Goal: Task Accomplishment & Management: Use online tool/utility

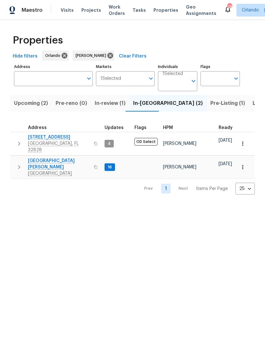
click at [116, 105] on span "In-review (1)" at bounding box center [110, 103] width 31 height 9
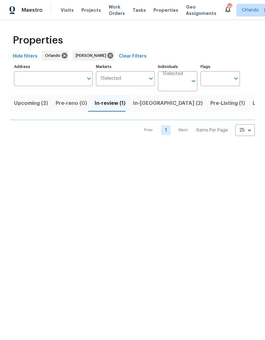
click at [152, 106] on span "In-reno (2)" at bounding box center [168, 103] width 70 height 9
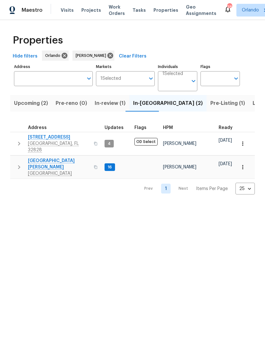
click at [39, 101] on span "Upcoming (2)" at bounding box center [31, 103] width 34 height 9
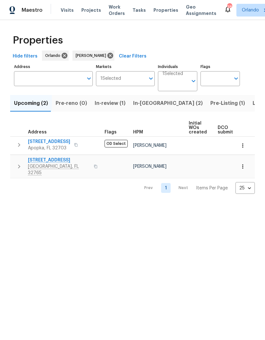
click at [59, 160] on span "1201 Hollow Pine Dr" at bounding box center [59, 160] width 62 height 6
click at [240, 167] on icon "button" at bounding box center [243, 166] width 6 height 6
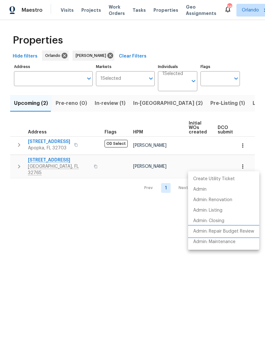
click at [247, 230] on p "Admin: Repair Budget Review" at bounding box center [223, 231] width 61 height 7
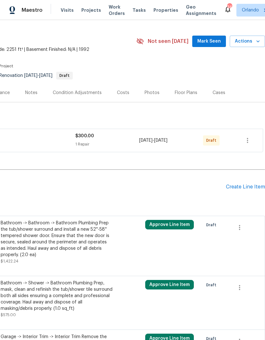
scroll to position [13, 94]
click at [252, 142] on button "button" at bounding box center [247, 140] width 15 height 15
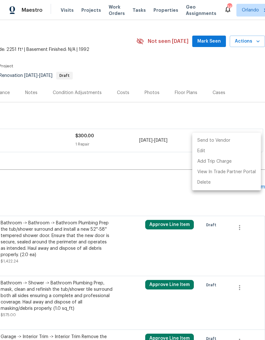
click at [243, 137] on li "Send to Vendor" at bounding box center [226, 140] width 69 height 10
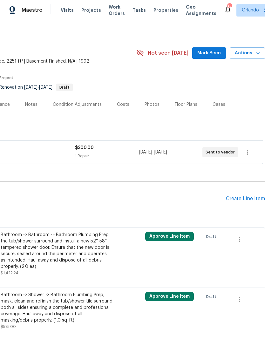
scroll to position [1, 94]
click at [217, 51] on span "Mark Seen" at bounding box center [209, 53] width 24 height 8
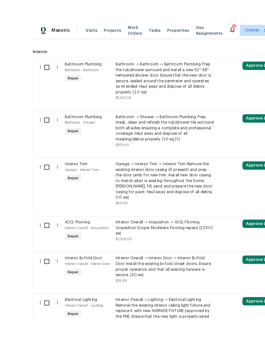
scroll to position [2, 0]
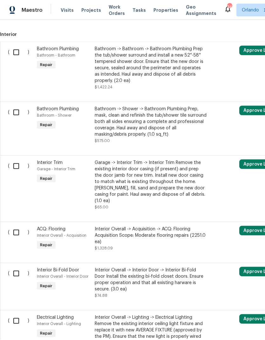
click at [16, 49] on input "checkbox" at bounding box center [19, 52] width 18 height 13
checkbox input "true"
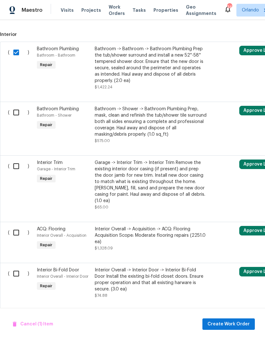
click at [17, 109] on input "checkbox" at bounding box center [19, 112] width 18 height 13
checkbox input "true"
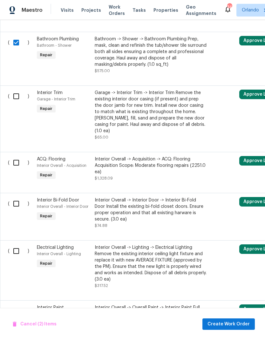
scroll to position [258, 0]
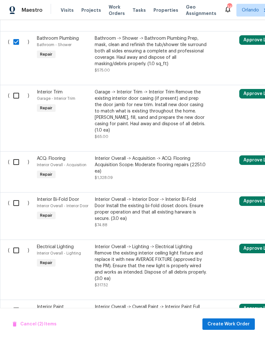
click at [14, 93] on input "checkbox" at bounding box center [19, 95] width 18 height 13
checkbox input "true"
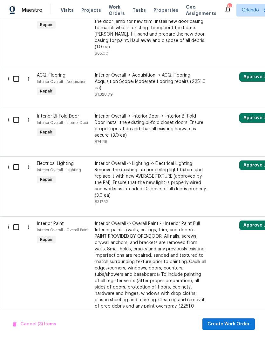
scroll to position [341, 0]
click at [18, 114] on input "checkbox" at bounding box center [19, 119] width 18 height 13
checkbox input "true"
click at [16, 160] on input "checkbox" at bounding box center [19, 166] width 18 height 13
checkbox input "true"
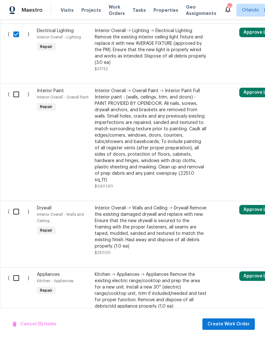
scroll to position [474, 0]
click at [14, 90] on input "checkbox" at bounding box center [19, 93] width 18 height 13
checkbox input "true"
click at [13, 205] on input "checkbox" at bounding box center [19, 211] width 18 height 13
checkbox input "true"
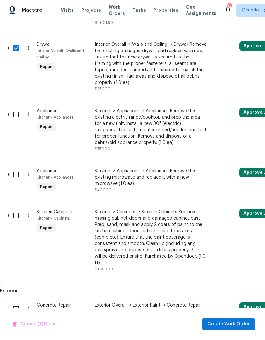
scroll to position [638, 0]
click at [14, 208] on input "checkbox" at bounding box center [19, 214] width 18 height 13
checkbox input "true"
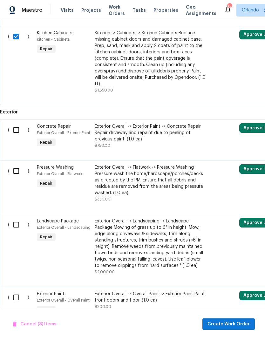
scroll to position [817, 0]
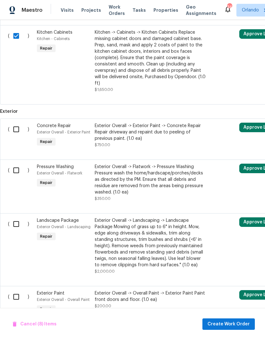
click at [13, 123] on input "checkbox" at bounding box center [19, 129] width 18 height 13
checkbox input "true"
click at [13, 164] on input "checkbox" at bounding box center [19, 170] width 18 height 13
checkbox input "true"
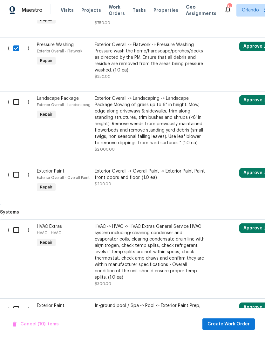
scroll to position [940, 0]
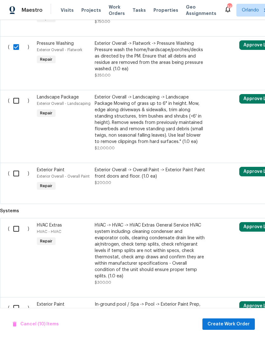
click at [16, 167] on input "checkbox" at bounding box center [19, 173] width 18 height 13
checkbox input "true"
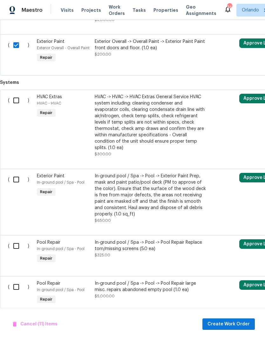
scroll to position [1069, 0]
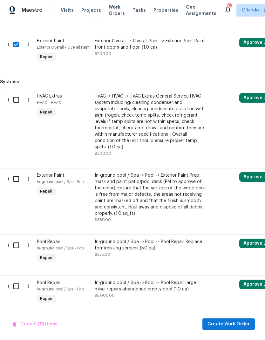
click at [14, 172] on input "checkbox" at bounding box center [19, 178] width 18 height 13
checkbox input "true"
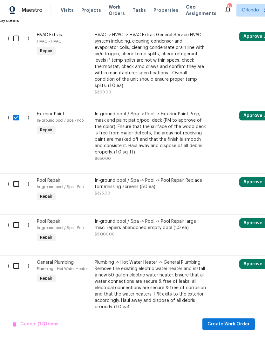
scroll to position [1130, 0]
click at [16, 178] on input "checkbox" at bounding box center [19, 184] width 18 height 13
checkbox input "true"
click at [16, 260] on input "checkbox" at bounding box center [19, 266] width 18 height 13
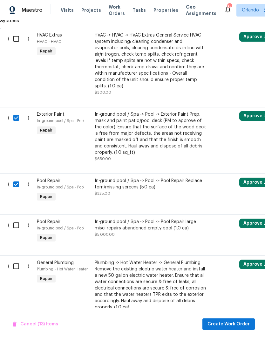
checkbox input "true"
click at [240, 325] on span "Create Work Order" at bounding box center [228, 324] width 42 height 8
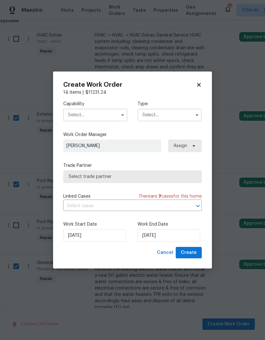
click at [110, 114] on input "text" at bounding box center [95, 115] width 64 height 13
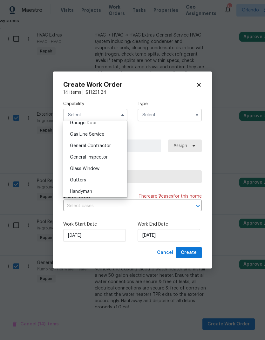
scroll to position [299, 0]
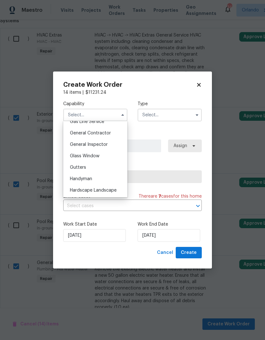
click at [105, 133] on span "General Contractor" at bounding box center [90, 133] width 41 height 4
type input "General Contractor"
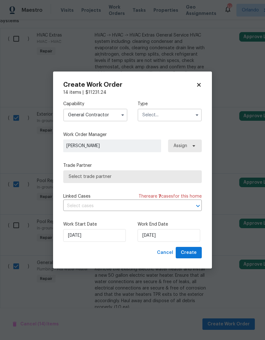
click at [186, 119] on input "text" at bounding box center [170, 115] width 64 height 13
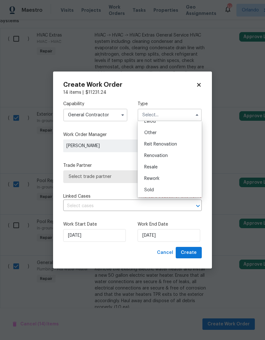
scroll to position [76, 0]
click at [171, 156] on div "Renovation" at bounding box center [169, 155] width 61 height 11
type input "Renovation"
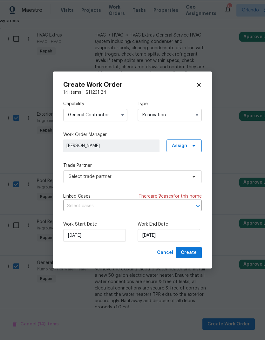
scroll to position [0, 0]
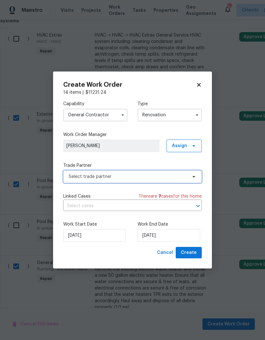
click at [182, 177] on span "Select trade partner" at bounding box center [128, 176] width 119 height 6
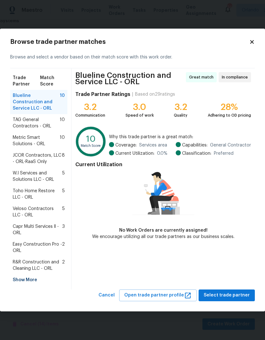
click at [46, 210] on span "Veloso Contractors LLC - ORL" at bounding box center [38, 212] width 50 height 13
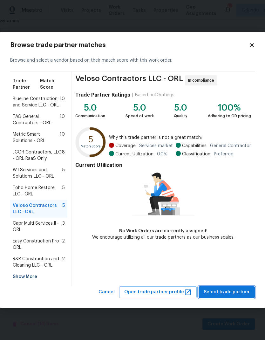
click at [242, 289] on span "Select trade partner" at bounding box center [227, 292] width 46 height 8
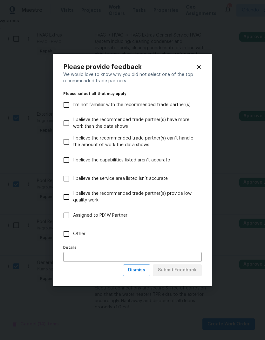
click at [81, 235] on span "Other" at bounding box center [79, 234] width 12 height 7
click at [73, 235] on input "Other" at bounding box center [66, 233] width 13 height 13
checkbox input "true"
click at [194, 270] on span "Submit Feedback" at bounding box center [177, 270] width 39 height 8
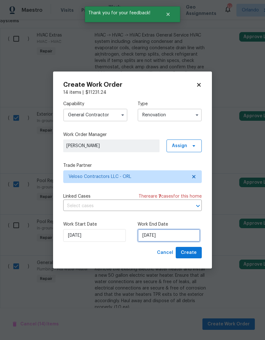
click at [185, 235] on input "10/6/2025" at bounding box center [169, 235] width 63 height 13
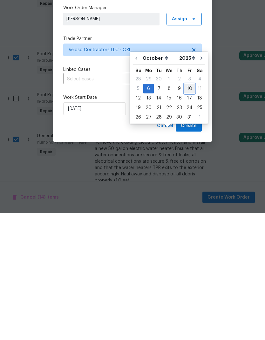
click at [187, 211] on div "10" at bounding box center [189, 215] width 10 height 9
type input "[DATE]"
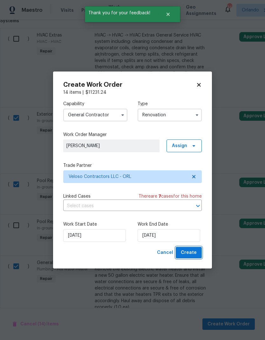
click at [191, 255] on span "Create" at bounding box center [189, 253] width 16 height 8
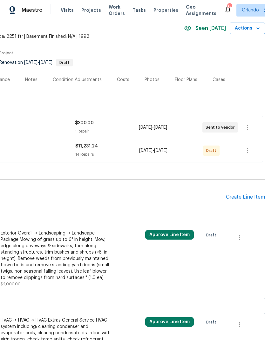
scroll to position [26, 94]
click at [249, 152] on icon "button" at bounding box center [248, 151] width 8 height 8
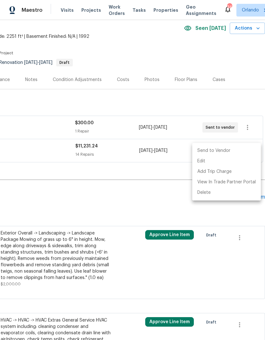
click at [234, 153] on li "Send to Vendor" at bounding box center [226, 151] width 69 height 10
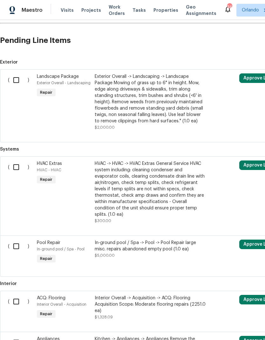
scroll to position [183, 0]
click at [15, 73] on input "checkbox" at bounding box center [19, 79] width 18 height 13
checkbox input "true"
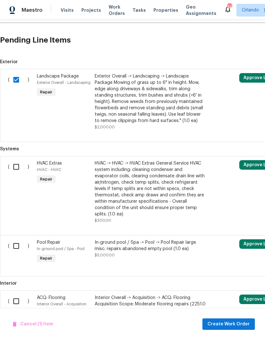
click at [17, 160] on input "checkbox" at bounding box center [19, 166] width 18 height 13
checkbox input "true"
click at [16, 239] on input "checkbox" at bounding box center [19, 245] width 18 height 13
checkbox input "true"
click at [15, 295] on input "checkbox" at bounding box center [19, 301] width 18 height 13
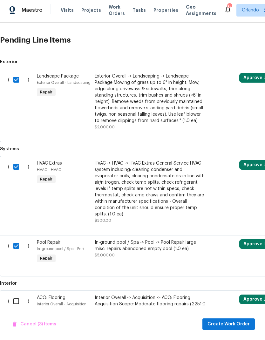
checkbox input "true"
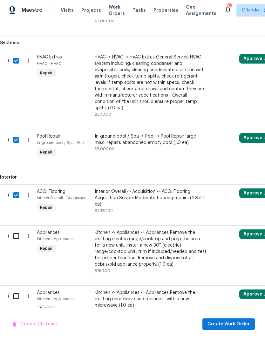
scroll to position [289, 0]
click at [16, 230] on input "checkbox" at bounding box center [19, 236] width 18 height 13
checkbox input "true"
click at [14, 290] on input "checkbox" at bounding box center [19, 296] width 18 height 13
checkbox input "true"
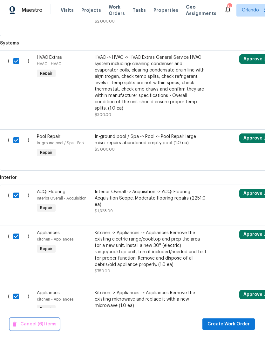
click at [45, 323] on span "Cancel (6) Items" at bounding box center [35, 324] width 44 height 8
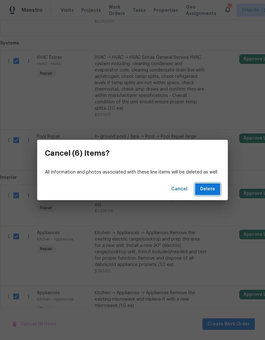
click at [215, 187] on button "Delete" at bounding box center [207, 189] width 25 height 12
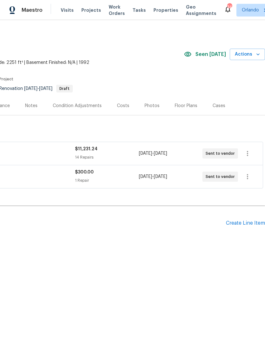
scroll to position [0, 94]
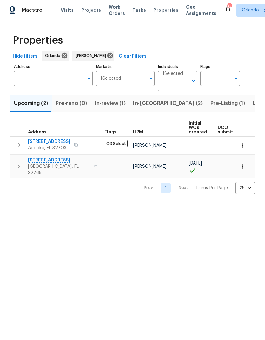
click at [147, 106] on span "In-[GEOGRAPHIC_DATA] (2)" at bounding box center [168, 103] width 70 height 9
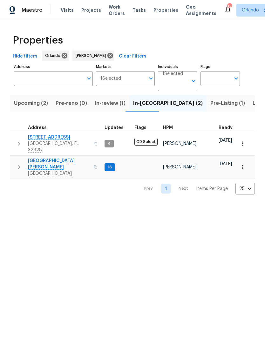
click at [60, 136] on span "[STREET_ADDRESS]" at bounding box center [59, 137] width 62 height 6
click at [57, 158] on span "[GEOGRAPHIC_DATA][PERSON_NAME]" at bounding box center [59, 164] width 62 height 13
click at [210, 101] on span "Pre-Listing (1)" at bounding box center [227, 103] width 35 height 9
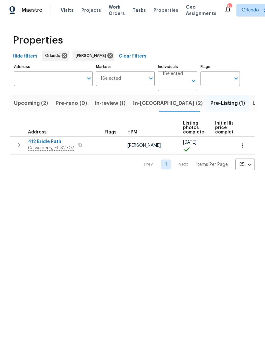
click at [49, 143] on span "412 Bridle Path" at bounding box center [51, 142] width 46 height 6
click at [52, 142] on span "412 Bridle Path" at bounding box center [51, 142] width 46 height 6
click at [243, 145] on icon "button" at bounding box center [243, 145] width 6 height 6
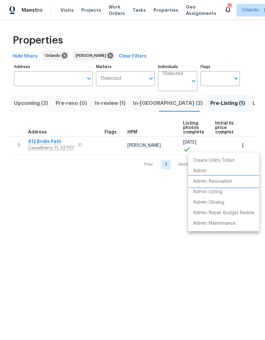
click at [229, 183] on p "Admin: Renovation" at bounding box center [212, 181] width 39 height 7
click at [37, 104] on div at bounding box center [132, 170] width 265 height 340
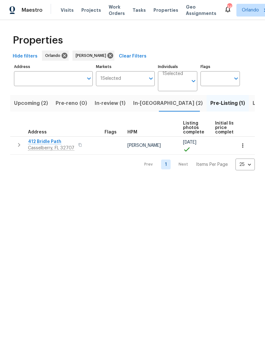
click at [27, 99] on button "Upcoming (2)" at bounding box center [31, 103] width 42 height 17
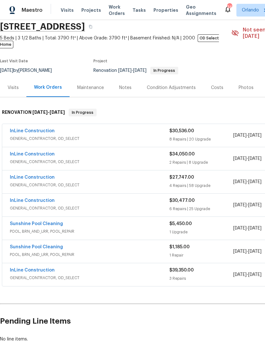
scroll to position [24, 0]
click at [44, 129] on link "InLine Construction" at bounding box center [32, 131] width 45 height 4
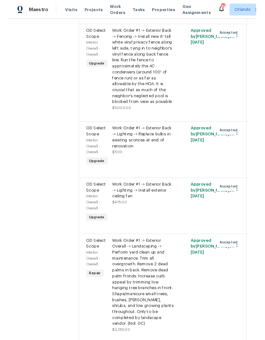
scroll to position [1098, 0]
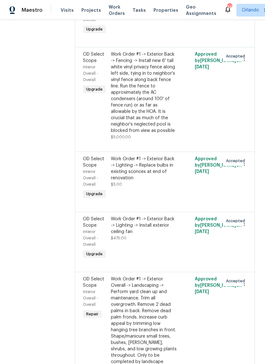
click at [160, 103] on div "Work Order #1 -> Exterior Back -> Fencing -> Install new 6' tall white vinyl pr…" at bounding box center [144, 92] width 66 height 83
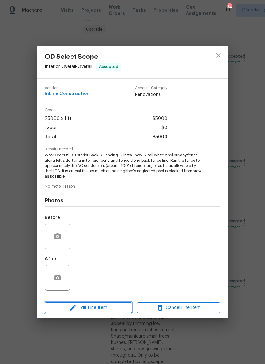
click at [112, 306] on span "Edit Line Item" at bounding box center [88, 308] width 83 height 8
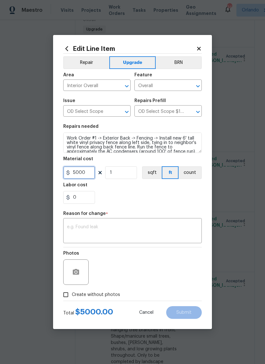
click at [84, 173] on input "5000" at bounding box center [79, 172] width 32 height 13
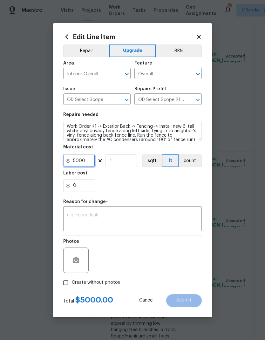
click at [83, 161] on input "5000" at bounding box center [79, 160] width 32 height 13
type input "6000"
click at [195, 159] on button "count" at bounding box center [190, 160] width 23 height 13
click at [137, 214] on textarea at bounding box center [132, 219] width 131 height 13
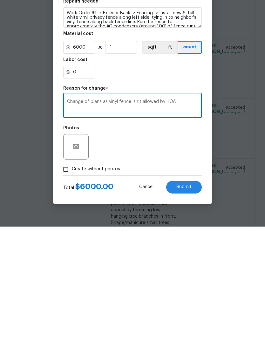
type textarea "Change of plans as vinyl fence isn’t allowed by HOA."
click at [161, 109] on section "Repairs needed Work Order #1 -> Exterior Back -> Fencing -> Install new 6' tall…" at bounding box center [132, 152] width 139 height 87
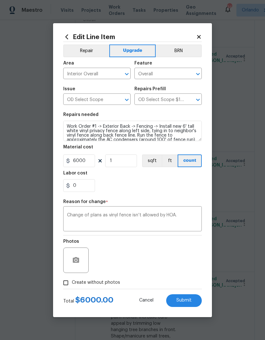
click at [106, 132] on textarea "Work Order #1 -> Exterior Back -> Fencing -> Install new 6' tall white vinyl pr…" at bounding box center [132, 131] width 139 height 20
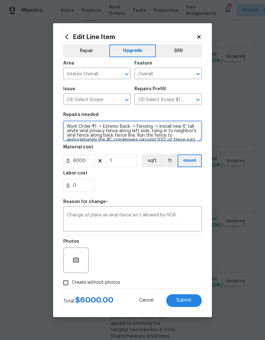
click at [163, 126] on textarea "Work Order #1 -> Exterior Back -> Fencing -> Install new 6' tall white vinyl pr…" at bounding box center [132, 131] width 139 height 20
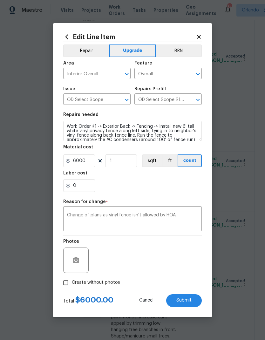
click at [187, 113] on div "Repairs needed" at bounding box center [132, 116] width 139 height 8
click at [190, 299] on span "Submit" at bounding box center [183, 300] width 15 height 5
type input "5000"
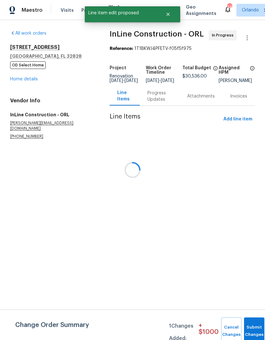
scroll to position [0, 0]
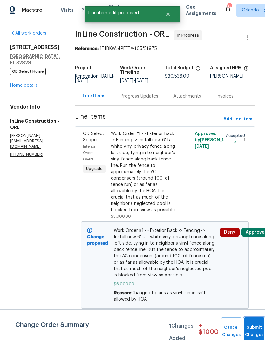
click at [255, 329] on button "Submit Changes" at bounding box center [254, 330] width 20 height 27
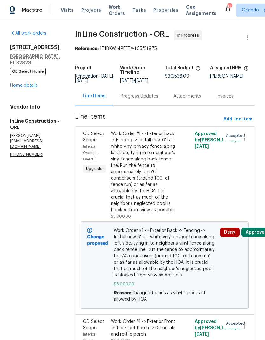
click at [261, 233] on button "Approve" at bounding box center [254, 233] width 27 height 10
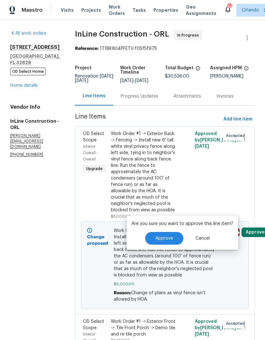
click at [174, 238] on button "Approve" at bounding box center [164, 238] width 38 height 13
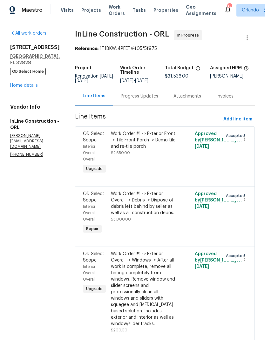
click at [32, 85] on link "Home details" at bounding box center [24, 85] width 28 height 4
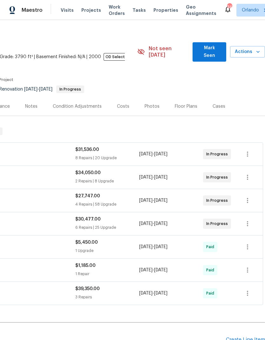
scroll to position [6, 94]
click at [214, 50] on span "Mark Seen" at bounding box center [209, 52] width 23 height 16
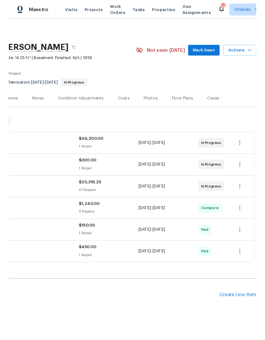
scroll to position [1, 94]
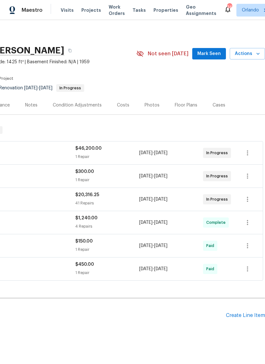
click at [218, 53] on span "Mark Seen" at bounding box center [209, 54] width 24 height 8
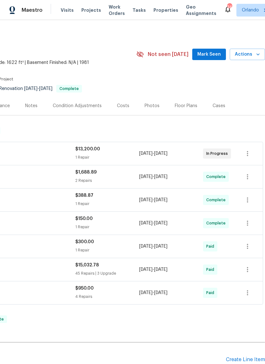
scroll to position [0, 94]
click at [218, 51] on span "Mark Seen" at bounding box center [209, 55] width 24 height 8
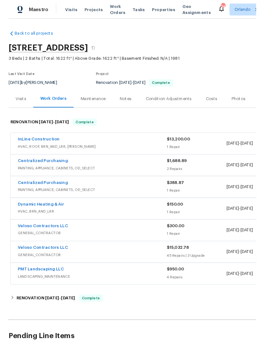
scroll to position [0, 0]
